Goal: Information Seeking & Learning: Find specific fact

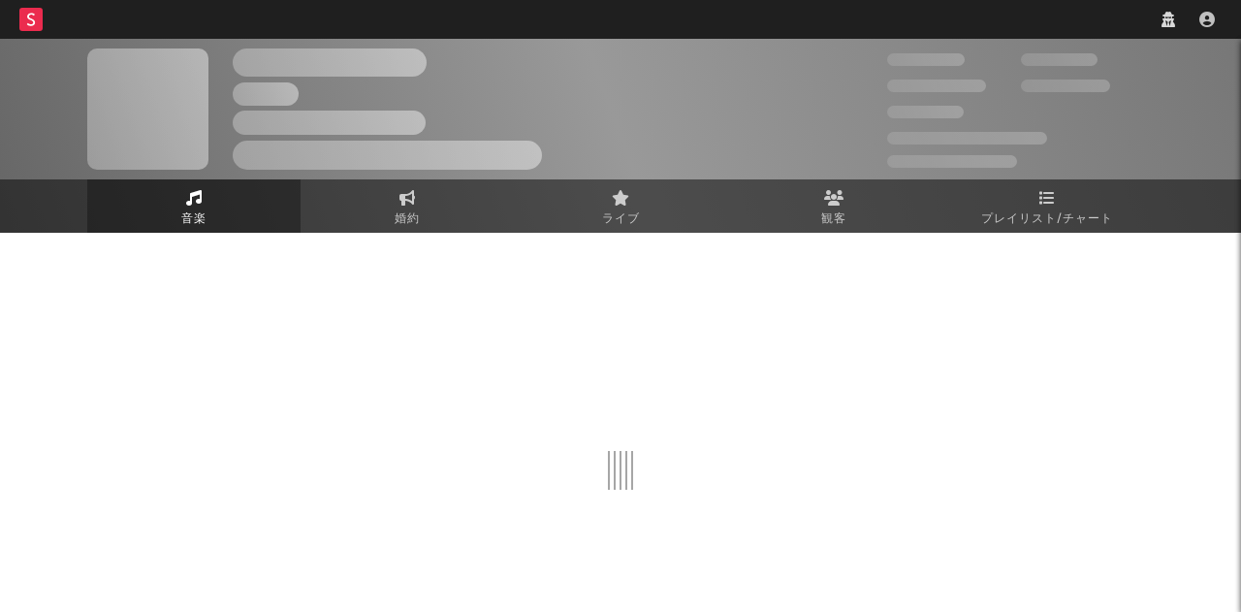
select select "recorded_music"
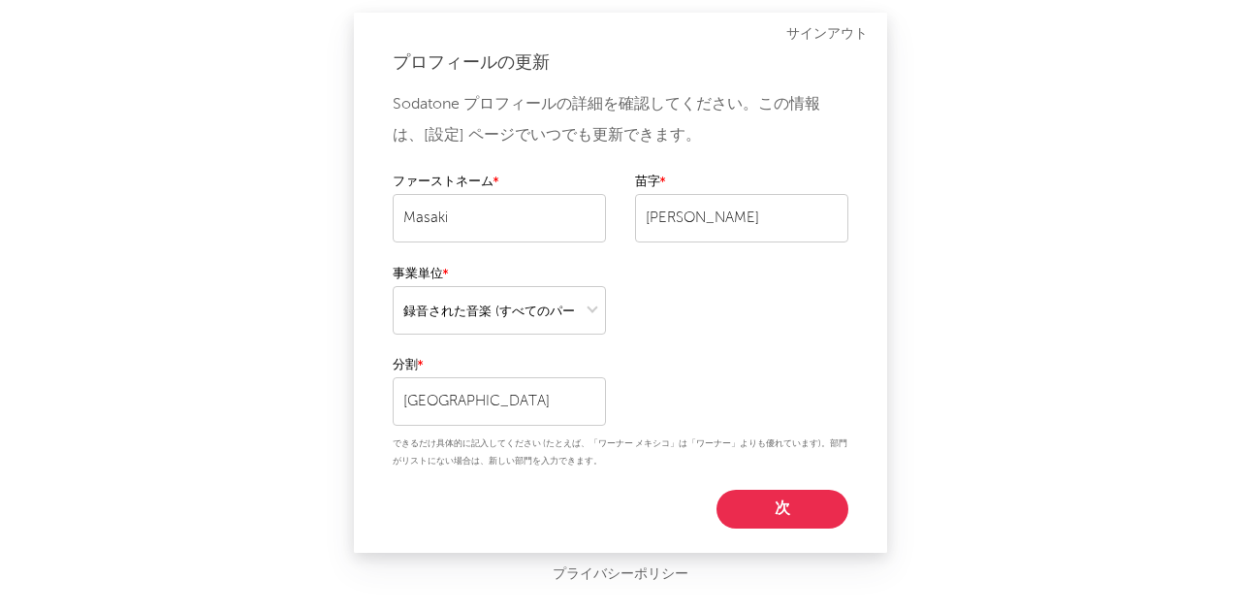
click at [786, 506] on button "次" at bounding box center [782, 509] width 132 height 39
select select "marketing"
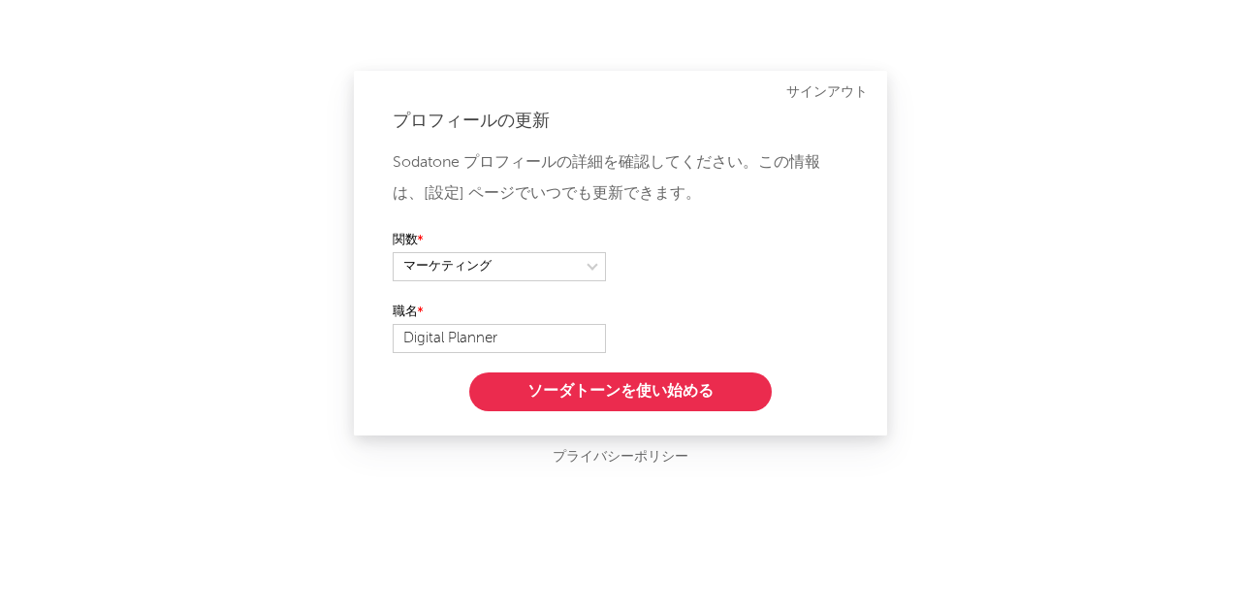
click at [696, 382] on button "ソーダトーンを使い始める" at bounding box center [620, 391] width 302 height 39
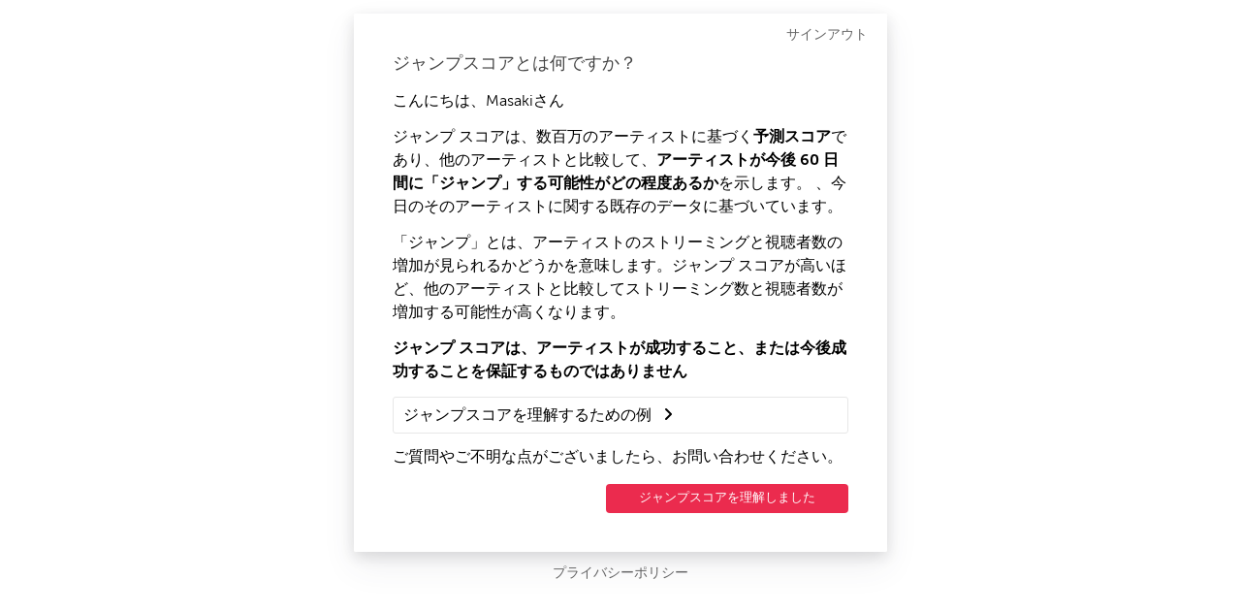
click at [737, 507] on button "ジャンプスコアを理解しました" at bounding box center [727, 498] width 242 height 29
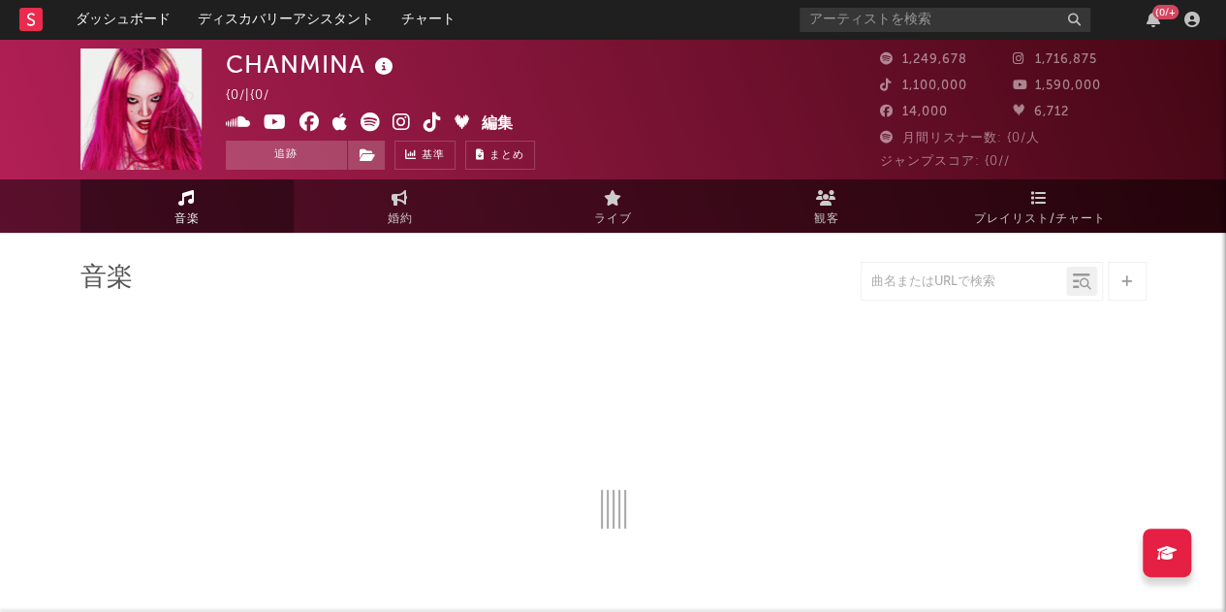
select select "6m"
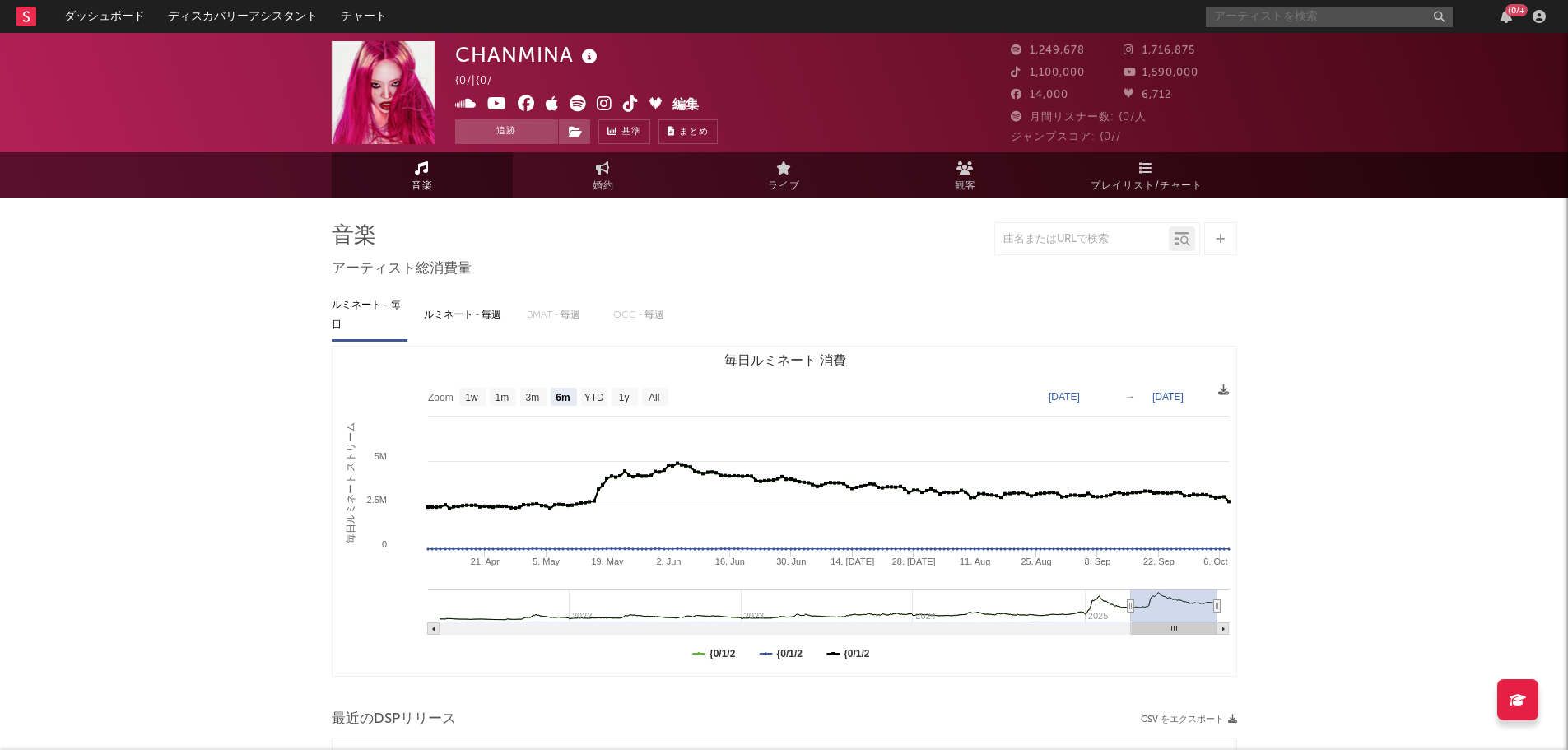
click at [1040, 19] on input "text" at bounding box center [1329, 17] width 247 height 20
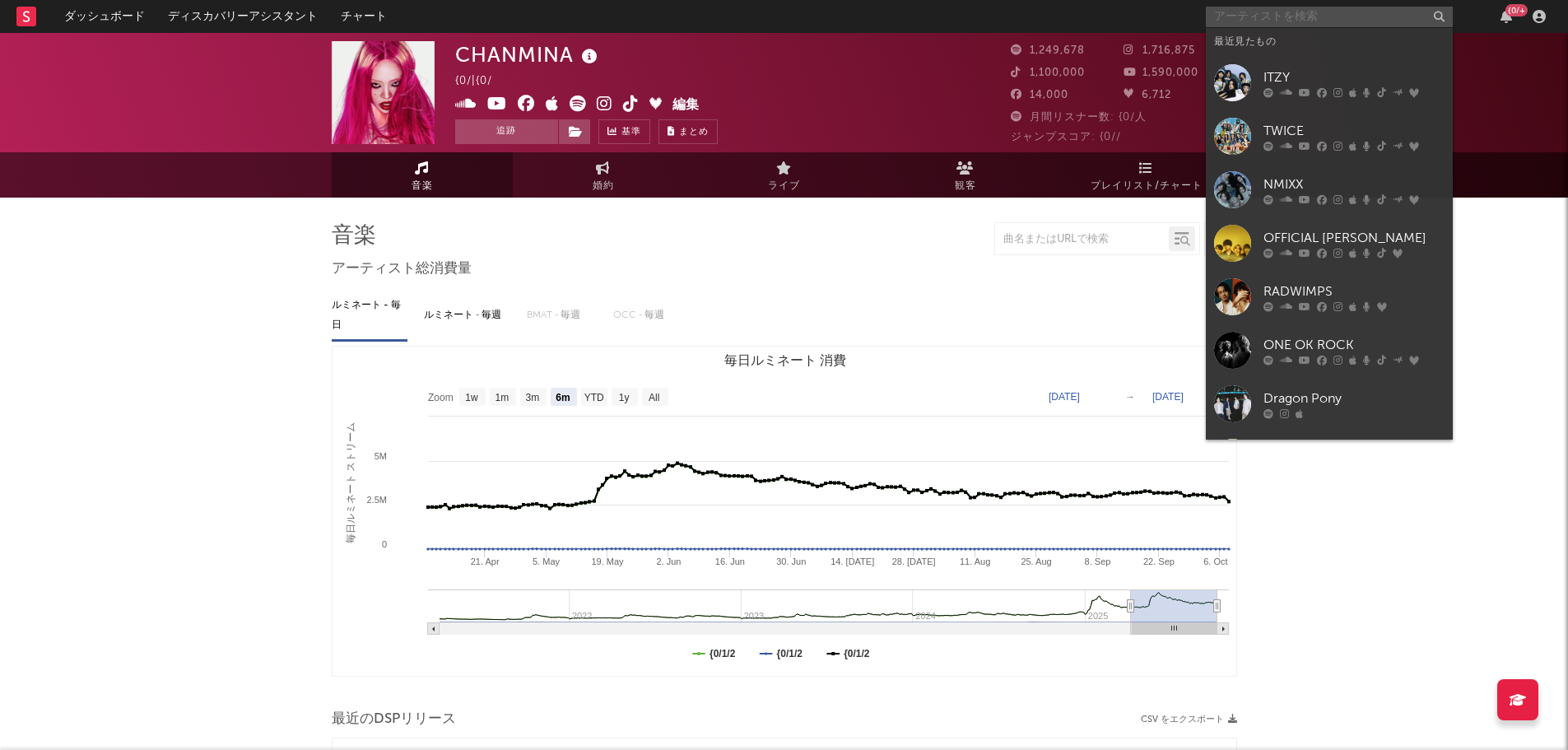
type input "I"
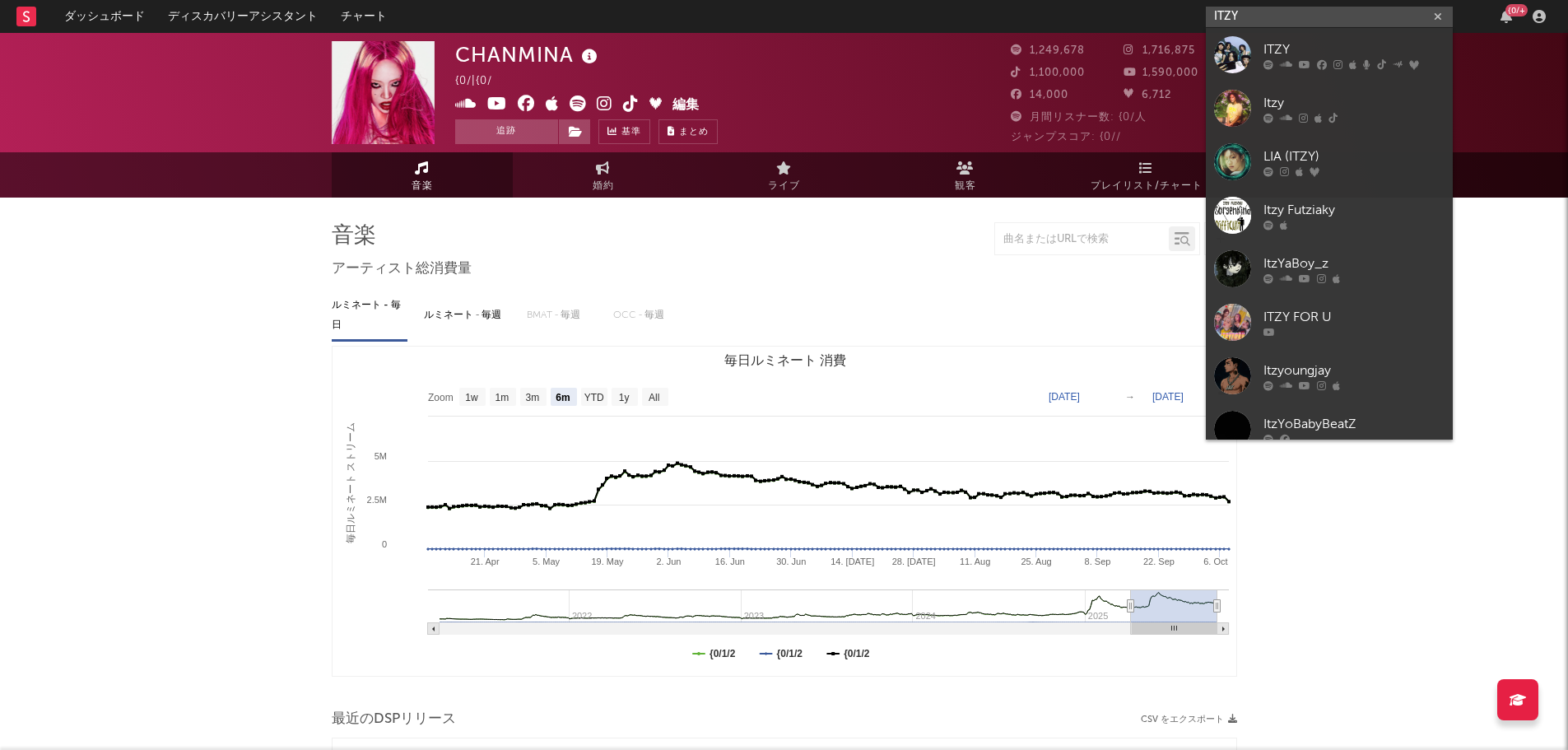
type input "ITZY"
click at [1040, 56] on div "ITZY" at bounding box center [1353, 49] width 181 height 20
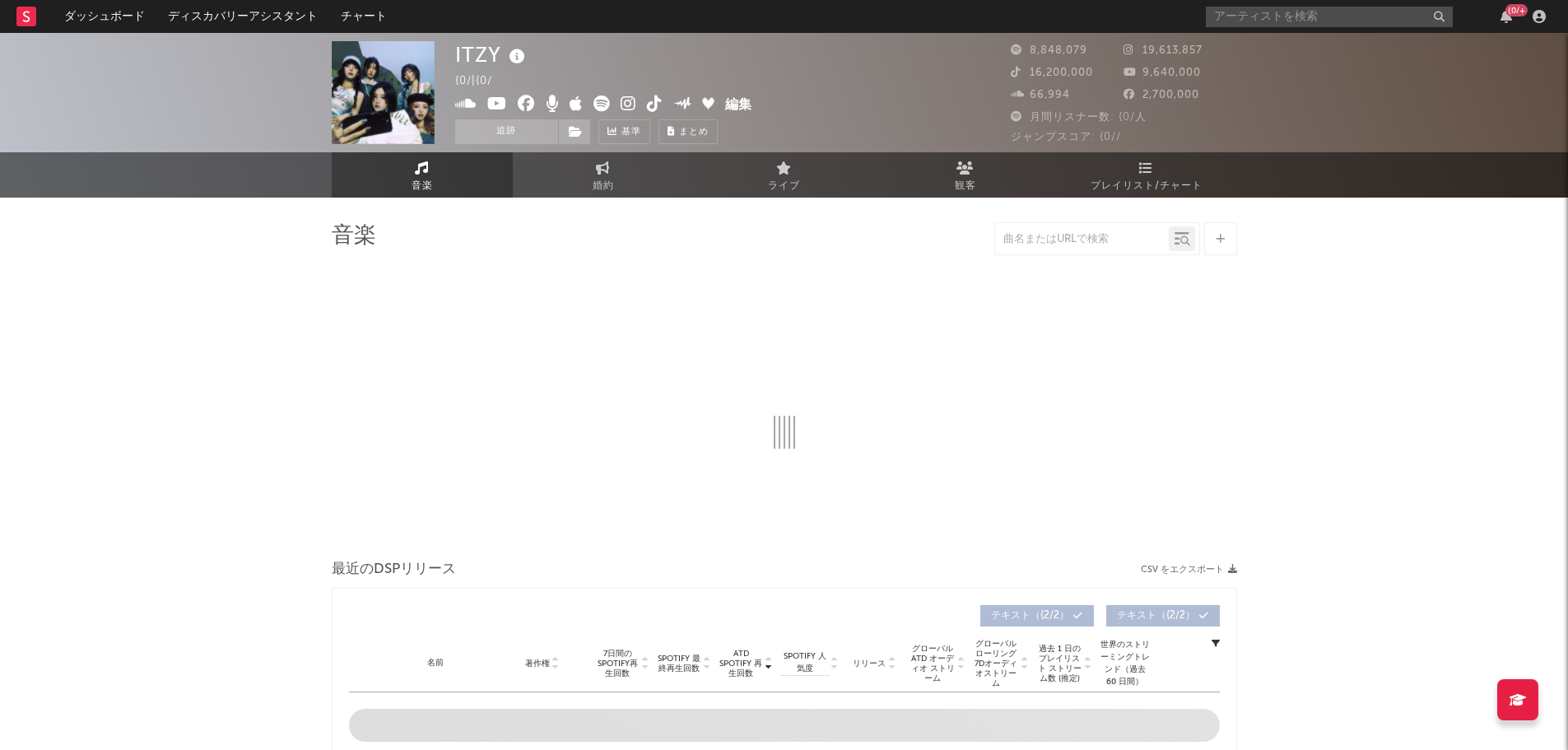
select select "6m"
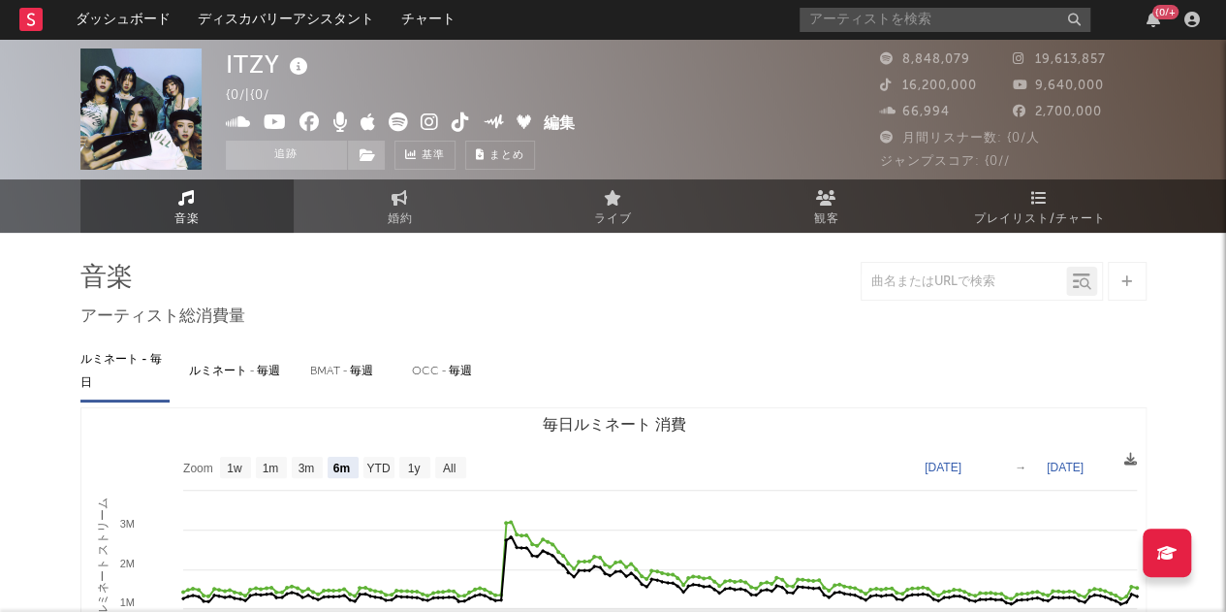
click at [1061, 192] on link "プレイリスト/チャート" at bounding box center [1040, 205] width 213 height 53
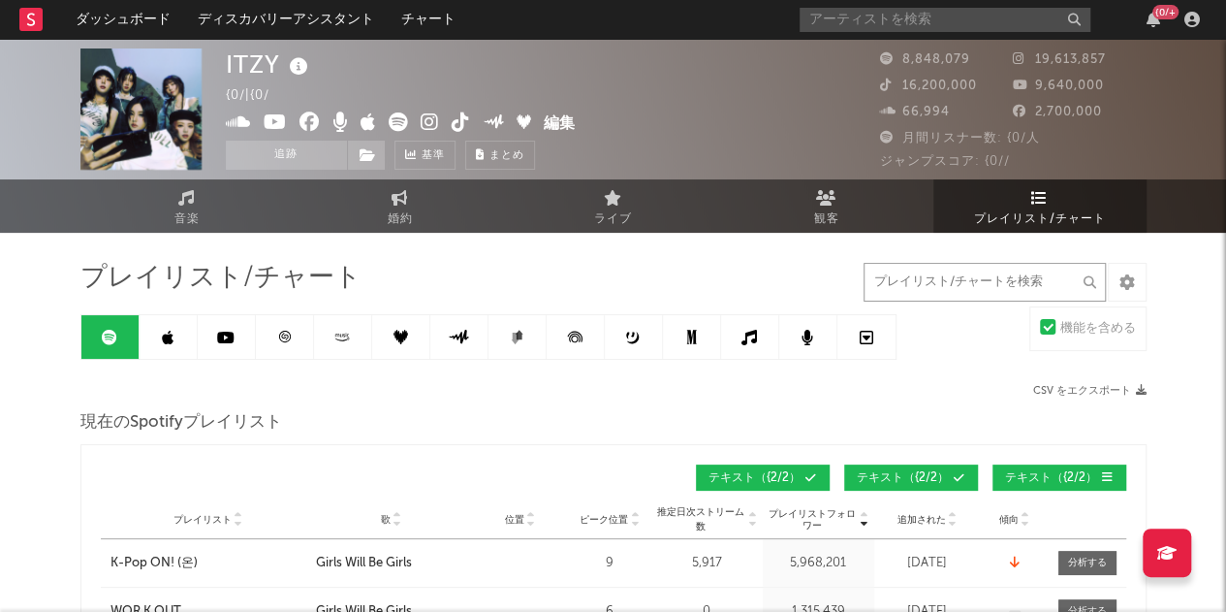
click at [896, 285] on input "text" at bounding box center [985, 282] width 242 height 39
type input "ROCK"
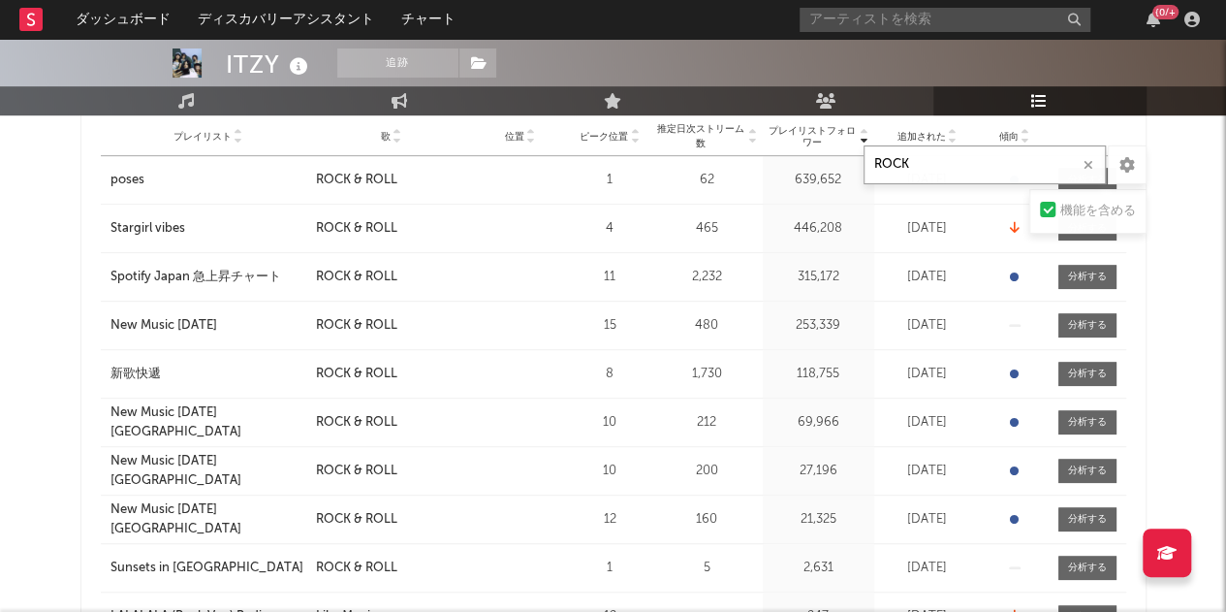
scroll to position [389, 0]
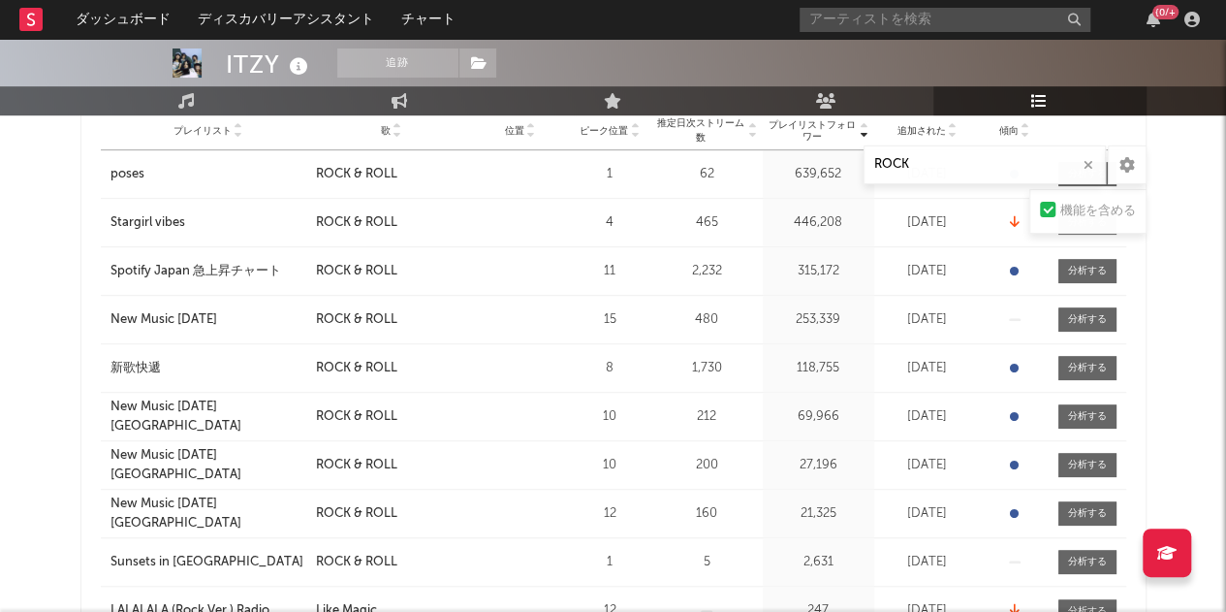
drag, startPoint x: 154, startPoint y: 413, endPoint x: 83, endPoint y: 424, distance: 71.6
click at [83, 424] on div "ROCK の結果を表示しています プレイリストフォロワー プレイリスト 歌 位置 ピーク位置 プレイリストフォロワー 追加された 傾向 位置 フォロワー テキ…" at bounding box center [613, 369] width 1066 height 629
drag, startPoint x: 103, startPoint y: 418, endPoint x: 277, endPoint y: 418, distance: 174.5
click at [277, 418] on div "プレイリスト New Music [DATE] [GEOGRAPHIC_DATA]" at bounding box center [206, 417] width 210 height 38
copy div "New Music [DATE] [GEOGRAPHIC_DATA]"
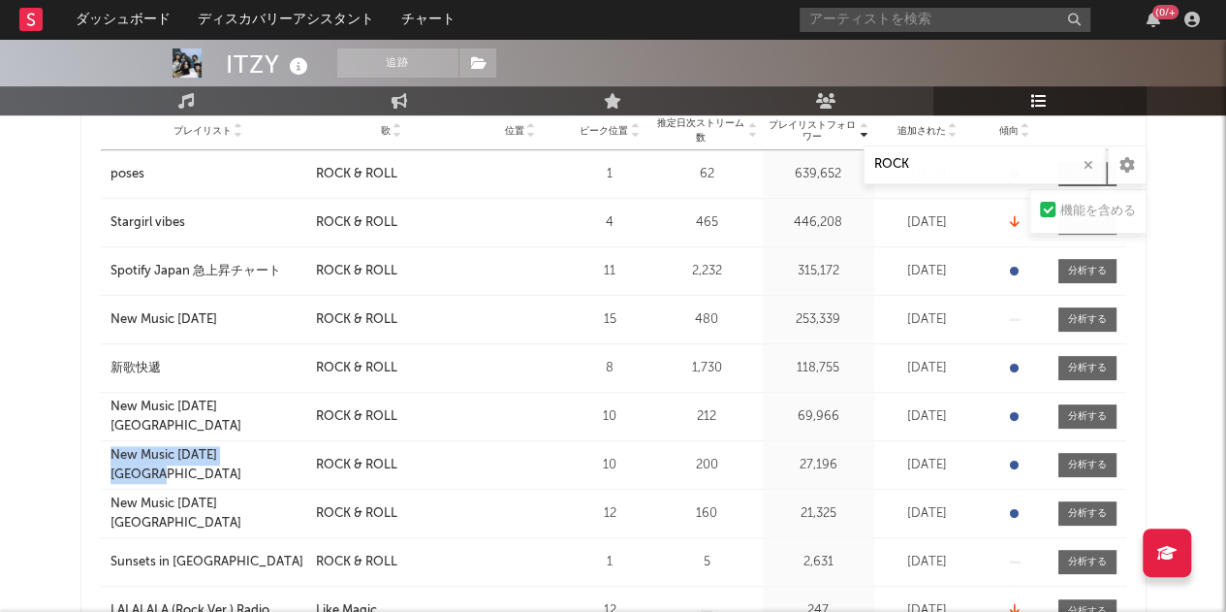
drag, startPoint x: 95, startPoint y: 461, endPoint x: 275, endPoint y: 467, distance: 180.5
click at [275, 467] on div "ROCK の結果を表示しています プレイリストフォロワー プレイリスト 歌 位置 ピーク位置 プレイリストフォロワー 追加された 傾向 位置 フォロワー テキ…" at bounding box center [613, 369] width 1066 height 629
copy div "New Music [DATE] [GEOGRAPHIC_DATA]"
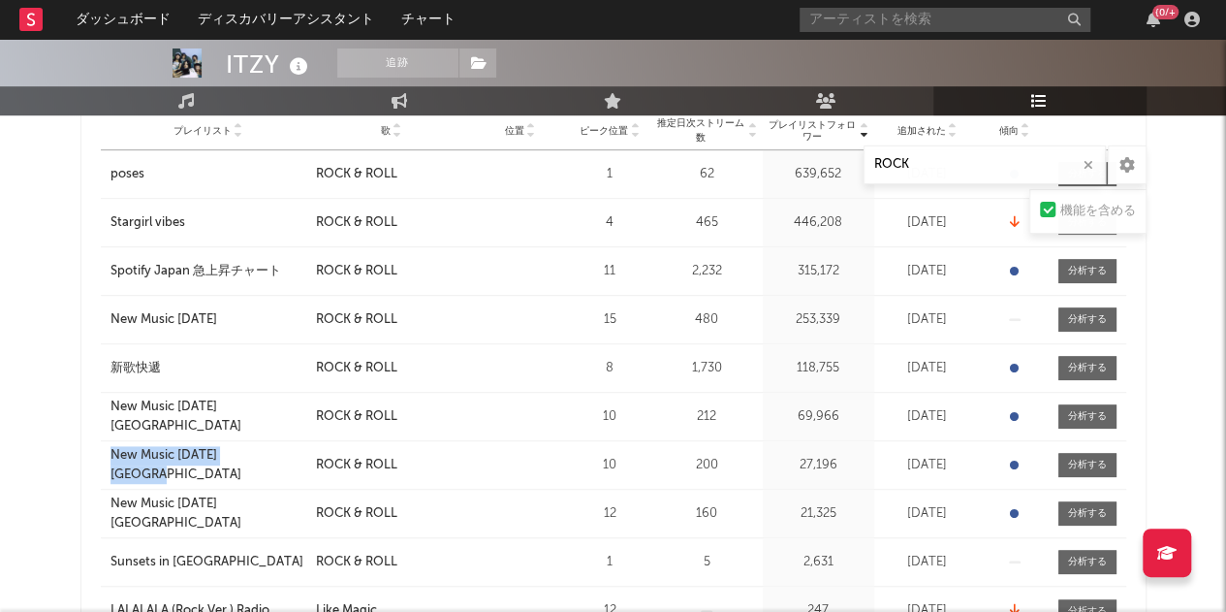
copy div "New Music [DATE] [GEOGRAPHIC_DATA]"
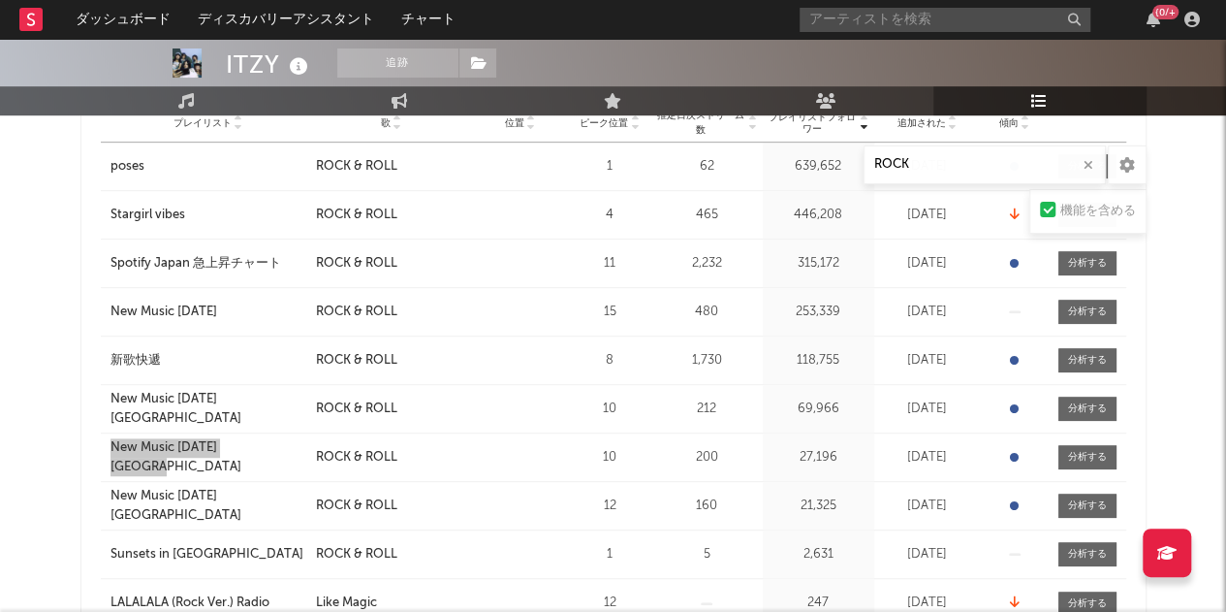
scroll to position [393, 0]
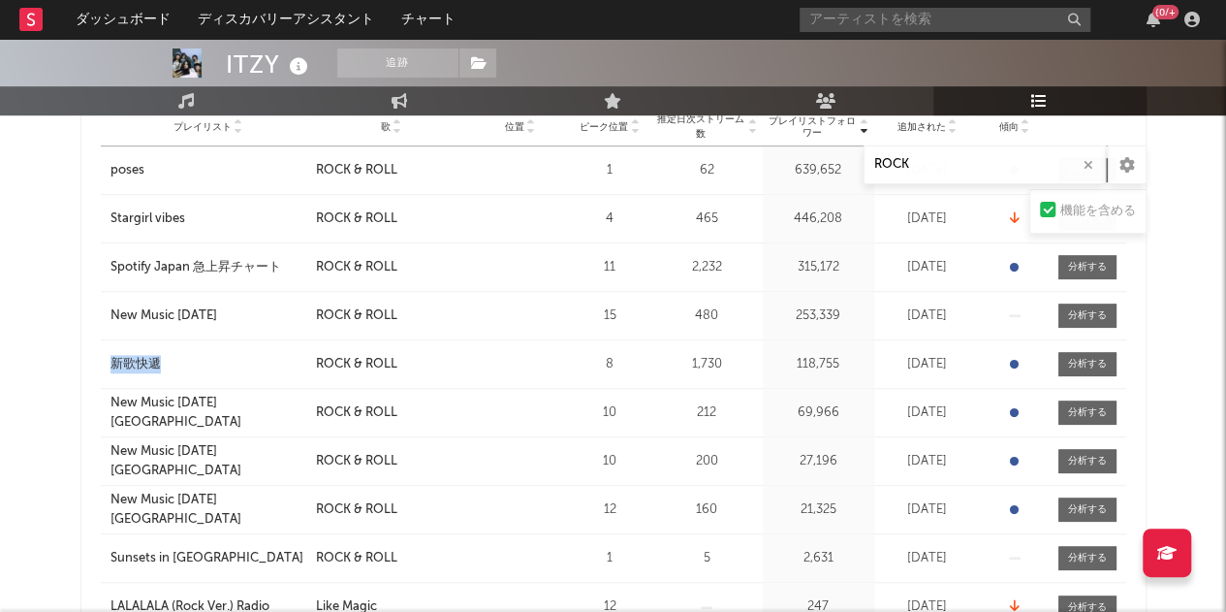
drag, startPoint x: 83, startPoint y: 367, endPoint x: 185, endPoint y: 371, distance: 101.9
click at [185, 371] on div "ROCK の結果を表示しています プレイリストフォロワー プレイリスト 歌 位置 ピーク位置 プレイリストフォロワー 追加された 傾向 位置 フォロワー テキ…" at bounding box center [613, 365] width 1066 height 629
copy div "新歌快遞"
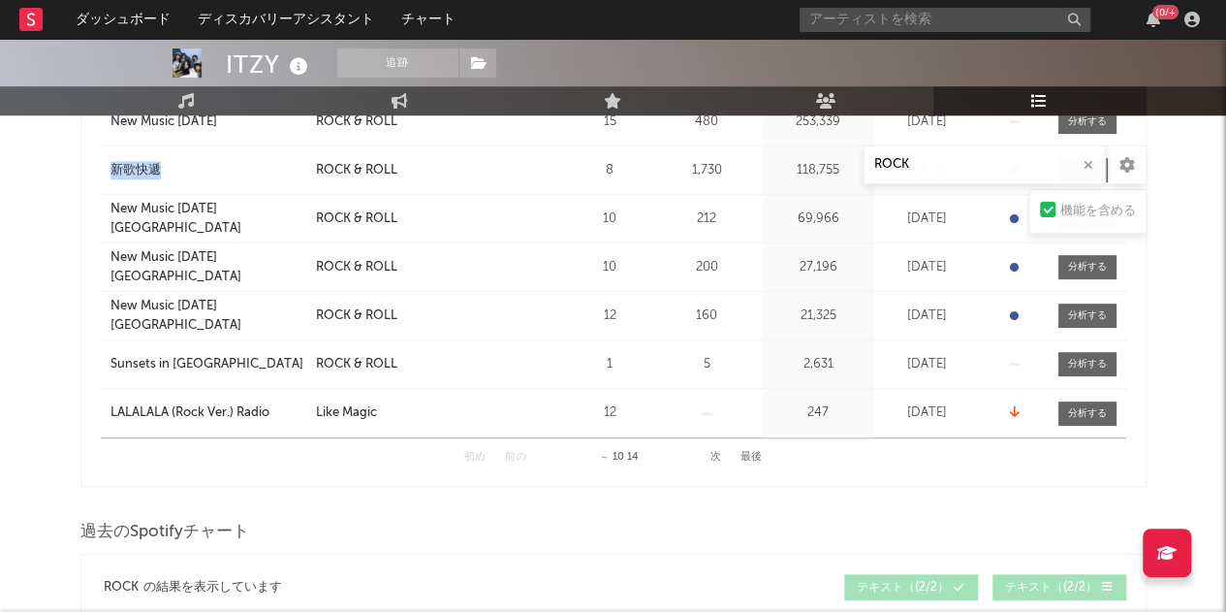
click at [716, 452] on button "次" at bounding box center [716, 457] width 11 height 11
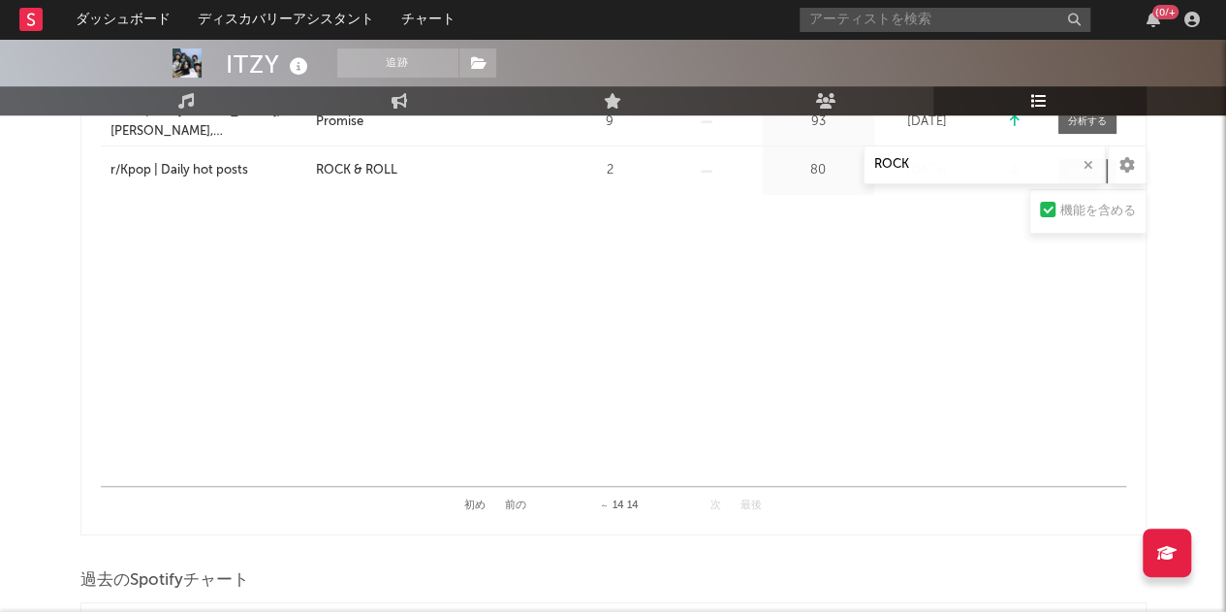
scroll to position [539, 0]
click at [515, 502] on button "前の" at bounding box center [515, 504] width 21 height 11
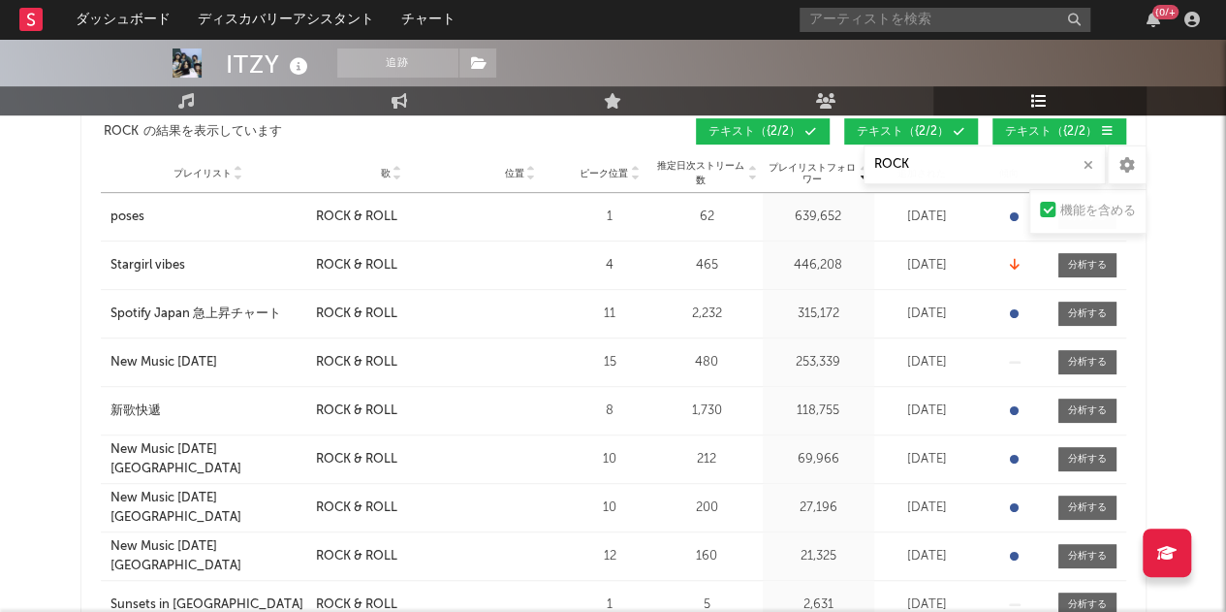
scroll to position [342, 0]
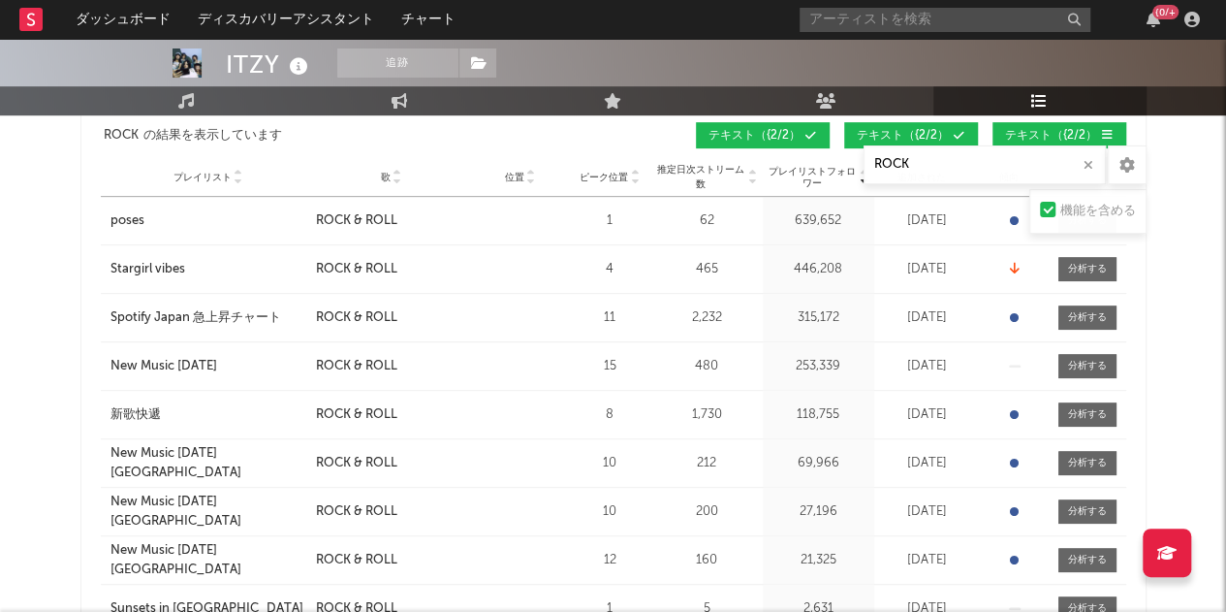
click at [143, 221] on div "poses" at bounding box center [128, 220] width 34 height 19
click at [171, 213] on div "poses" at bounding box center [209, 220] width 196 height 19
